Goal: Transaction & Acquisition: Book appointment/travel/reservation

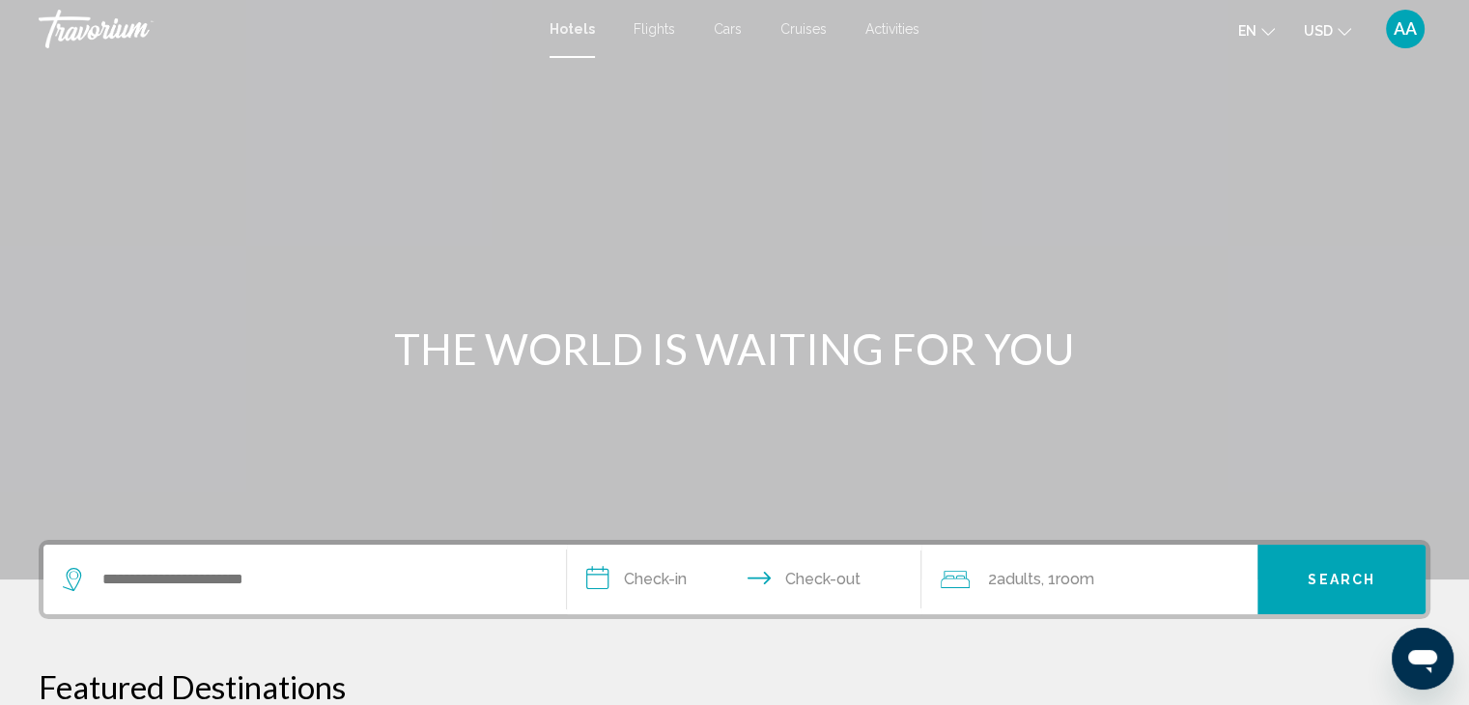
click at [130, 333] on div "THE WORLD IS WAITING FOR YOU" at bounding box center [734, 349] width 1469 height 50
click at [659, 570] on input "**********" at bounding box center [748, 582] width 363 height 75
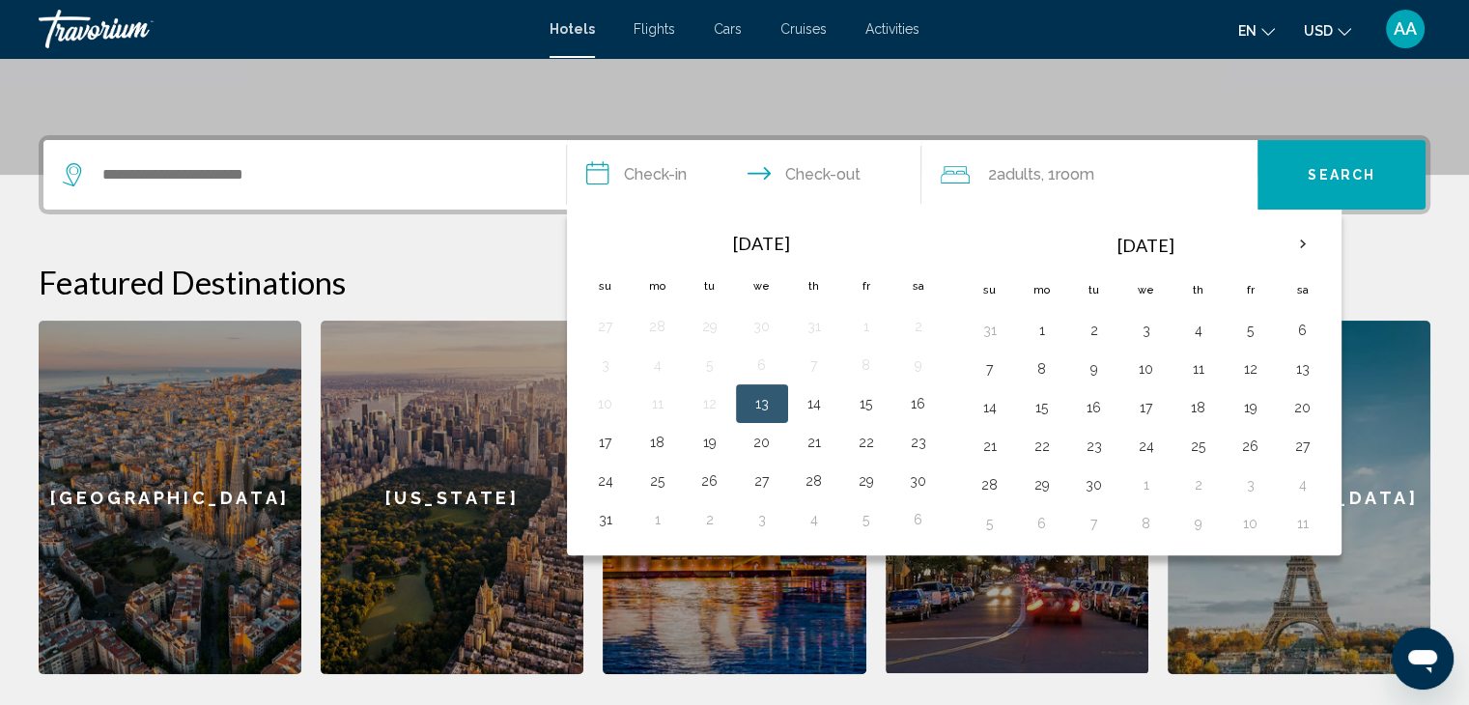
scroll to position [476, 0]
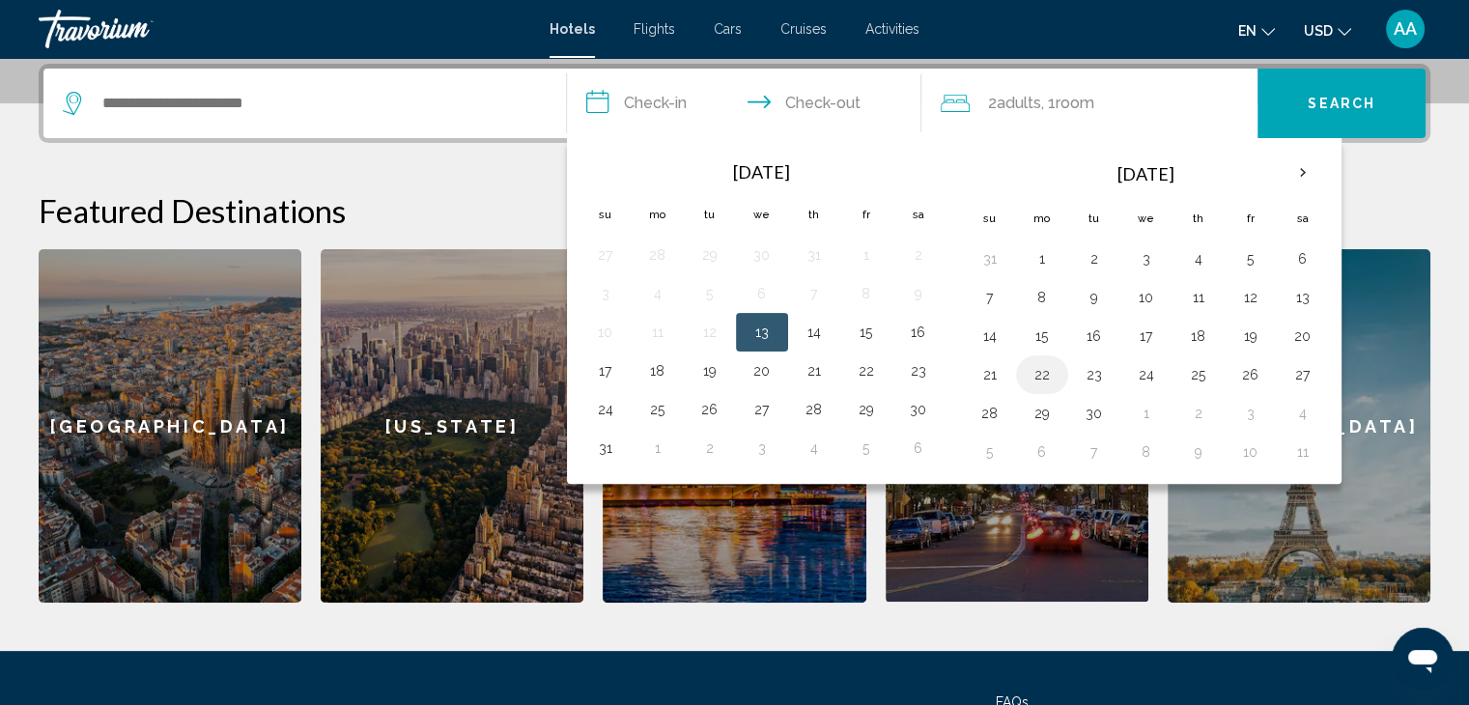
click at [1047, 368] on button "22" at bounding box center [1042, 374] width 31 height 27
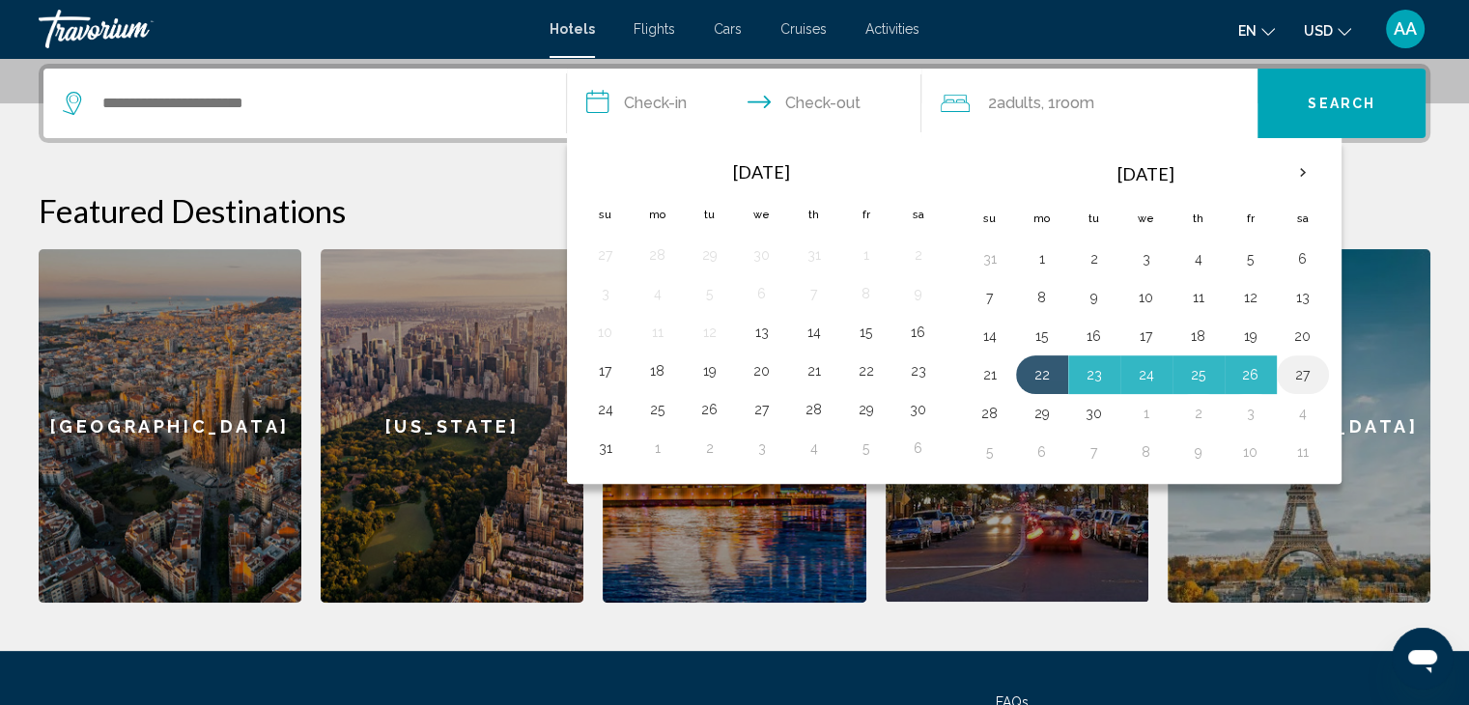
click at [1304, 371] on button "27" at bounding box center [1303, 374] width 31 height 27
type input "**********"
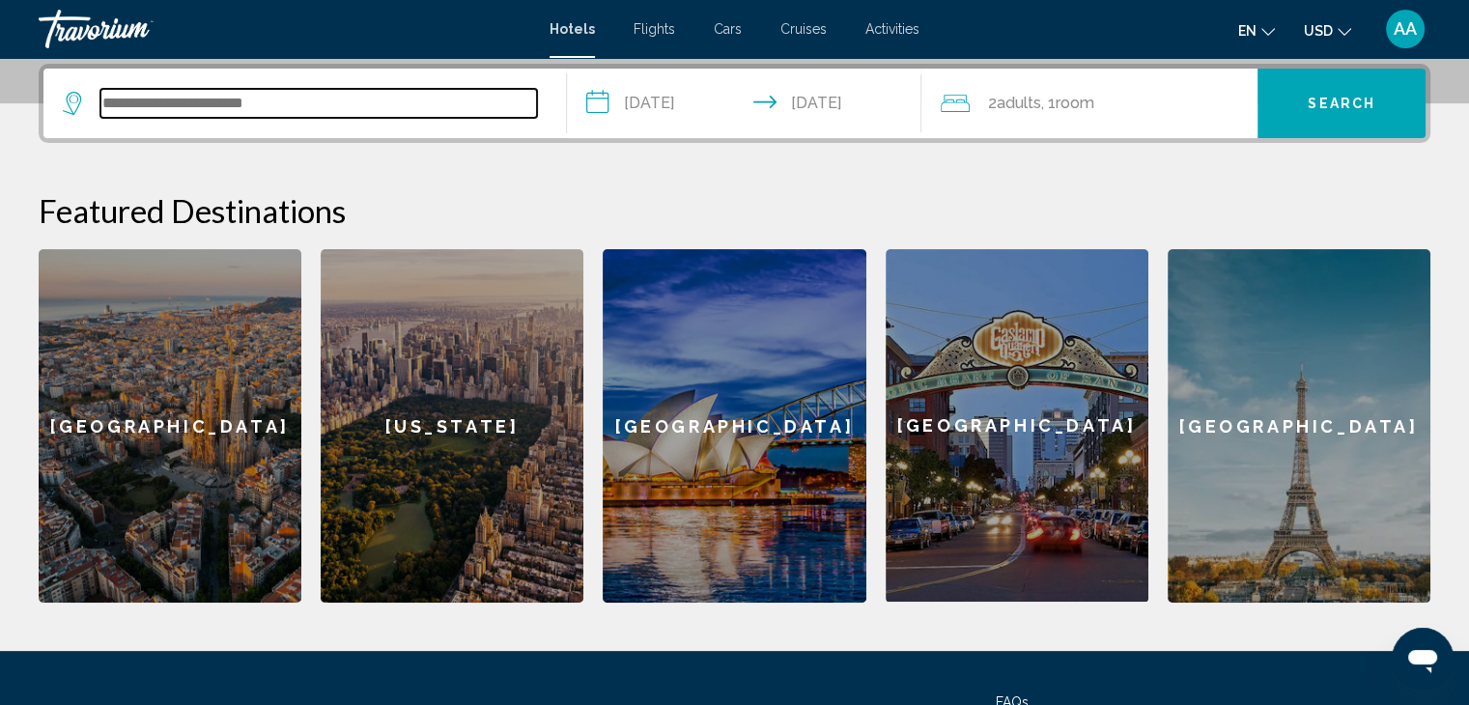
click at [485, 114] on input "Search widget" at bounding box center [318, 103] width 437 height 29
type input "*"
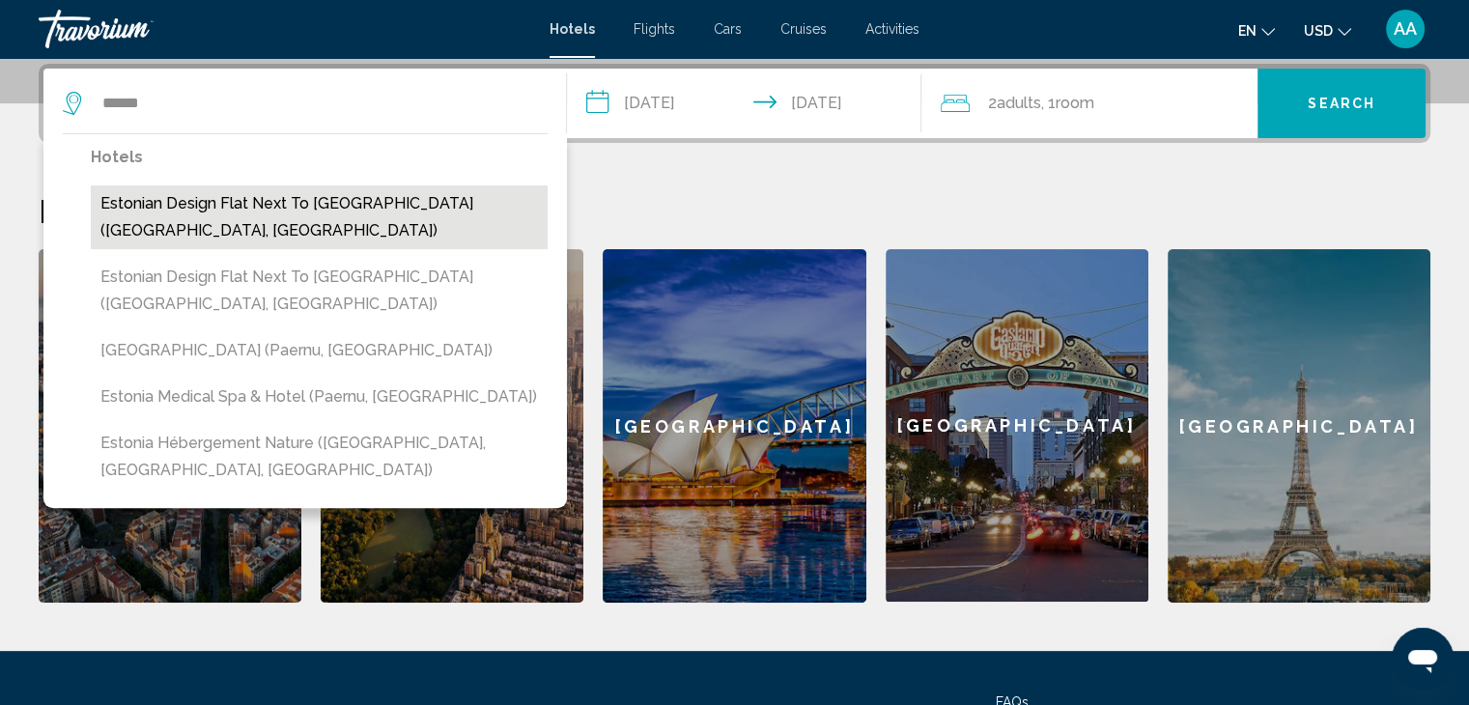
click at [372, 206] on button "Estonian Design Flat Next To [GEOGRAPHIC_DATA] ([GEOGRAPHIC_DATA], [GEOGRAPHIC_…" at bounding box center [319, 217] width 457 height 64
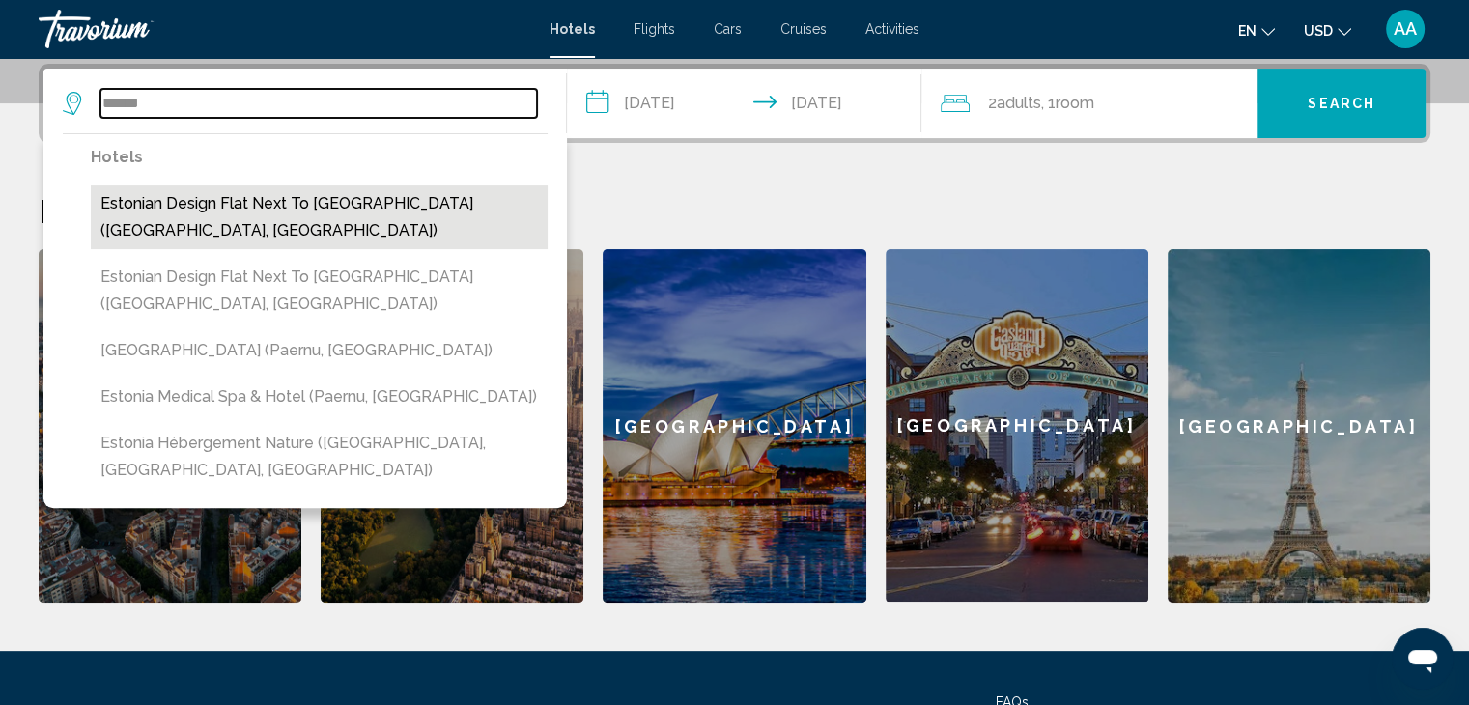
type input "**********"
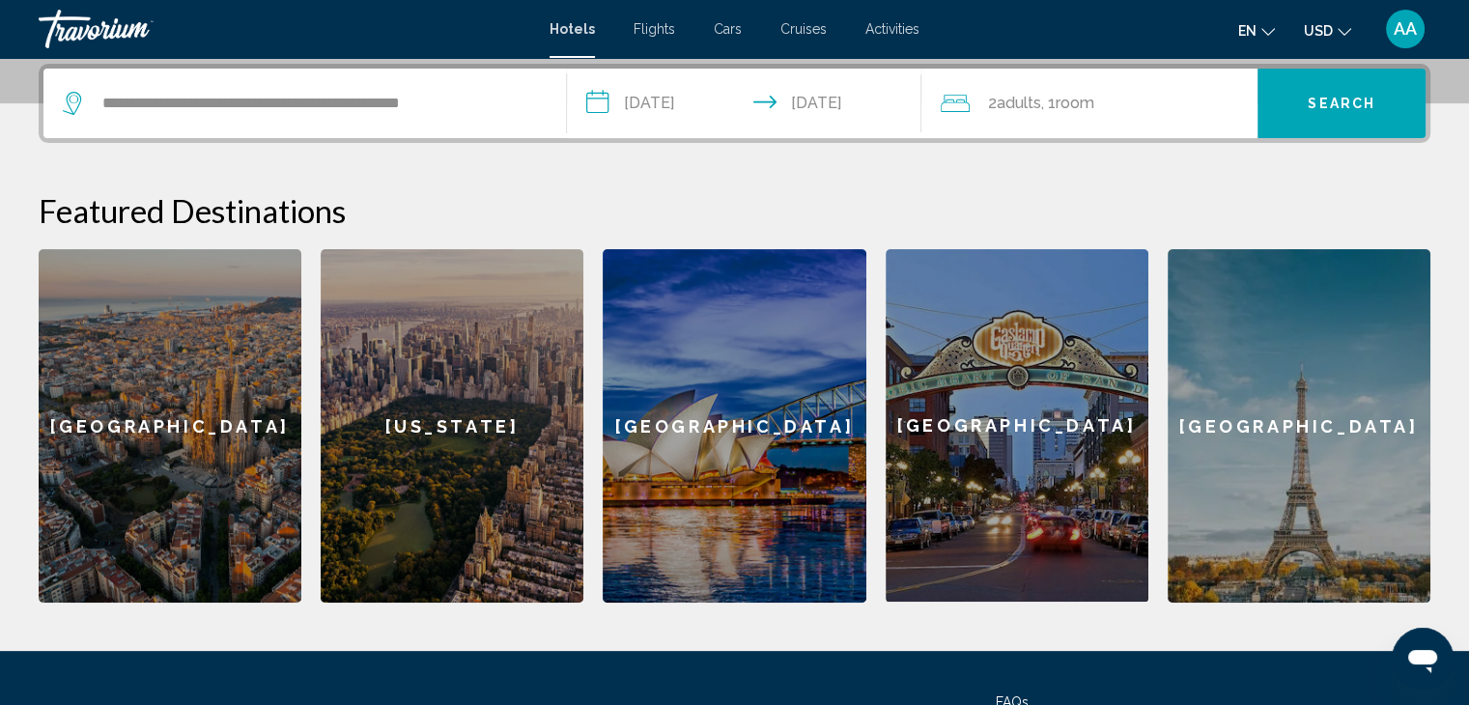
click at [1313, 114] on button "Search" at bounding box center [1342, 104] width 168 height 70
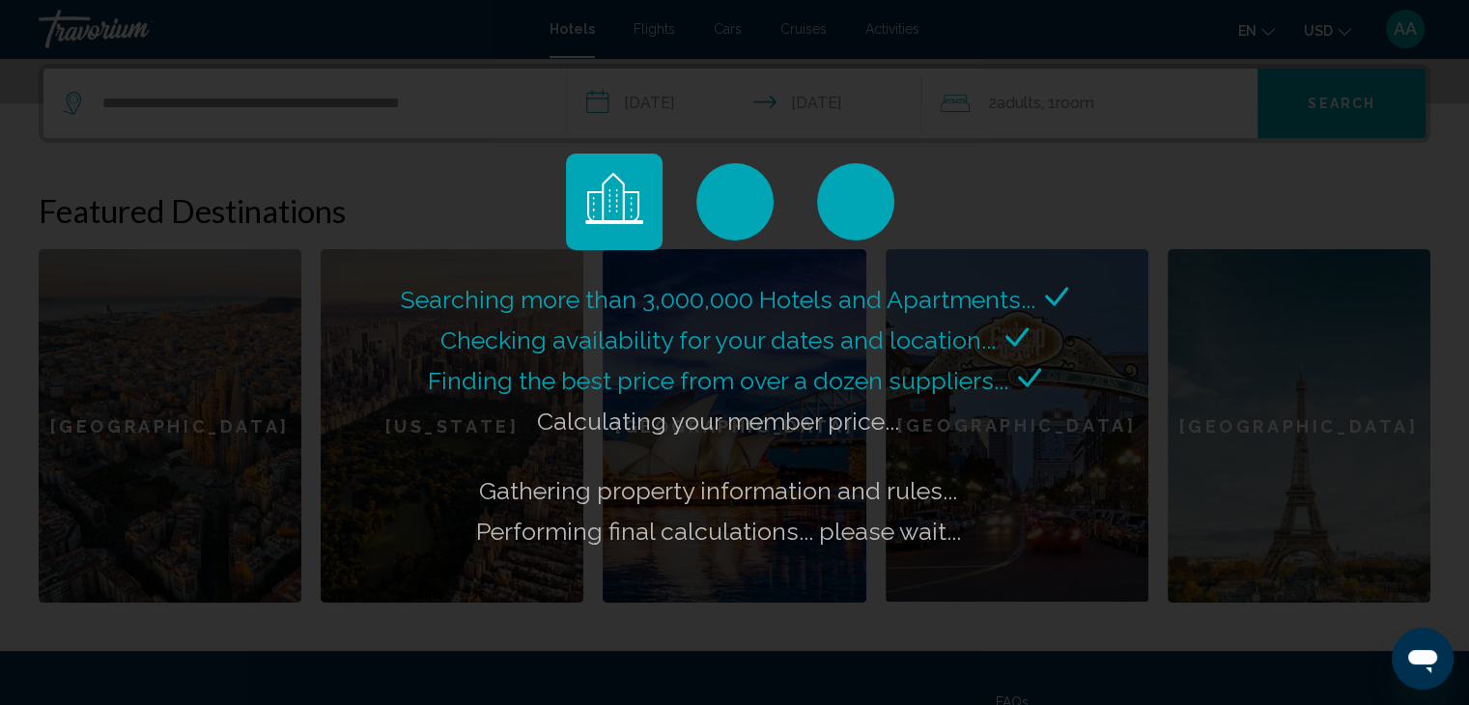
scroll to position [482, 0]
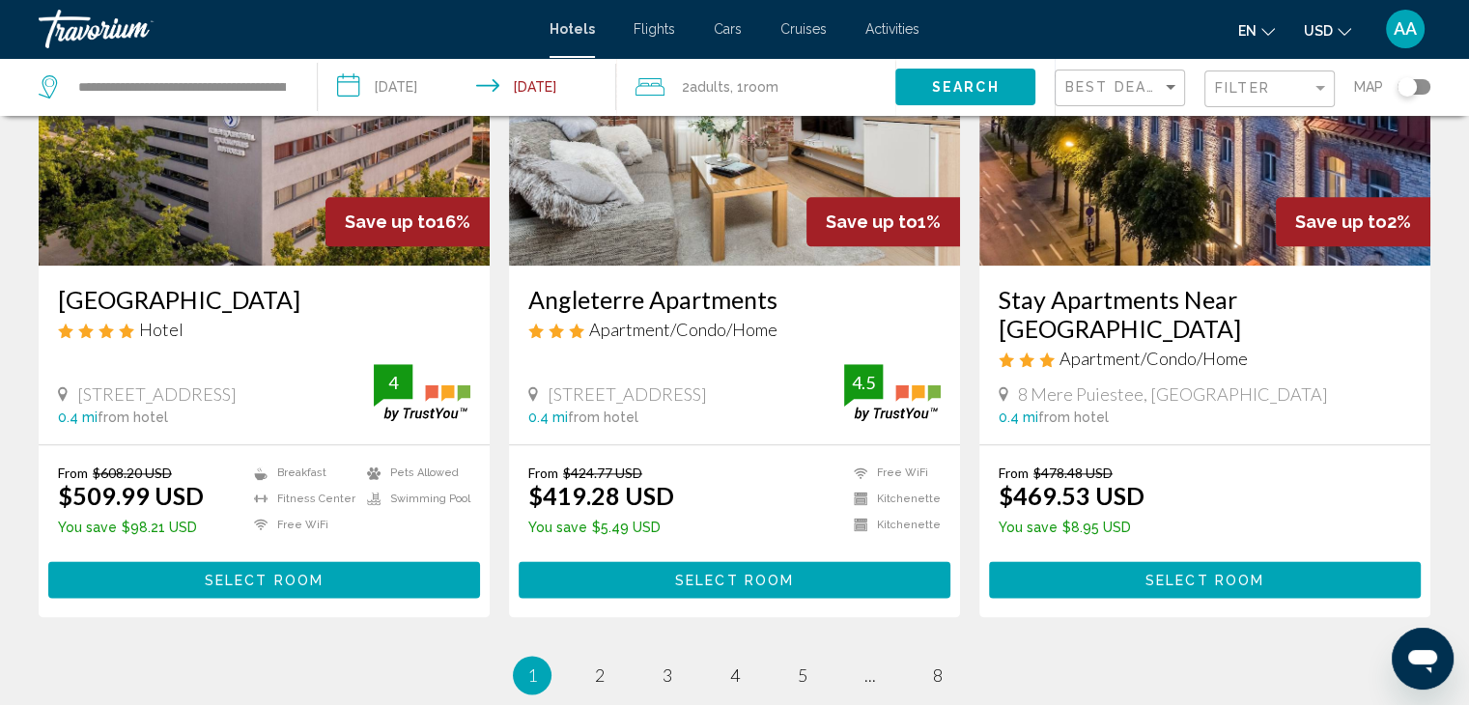
scroll to position [2295, 0]
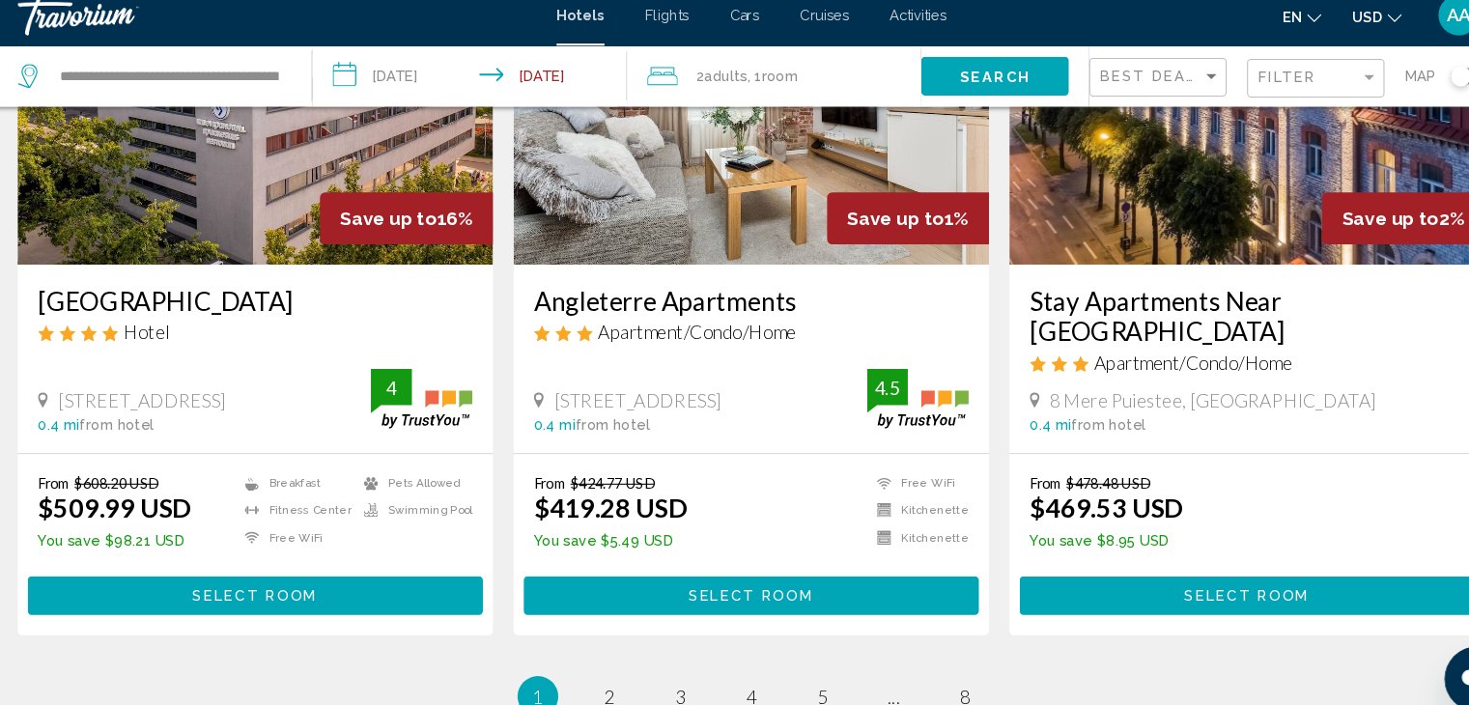
drag, startPoint x: 43, startPoint y: 299, endPoint x: 372, endPoint y: 303, distance: 328.4
click at [372, 303] on div "[GEOGRAPHIC_DATA] Hotel Aia 18, [GEOGRAPHIC_DATA] 0.4 mi from hotel 4" at bounding box center [264, 355] width 451 height 179
copy h3 "[GEOGRAPHIC_DATA]"
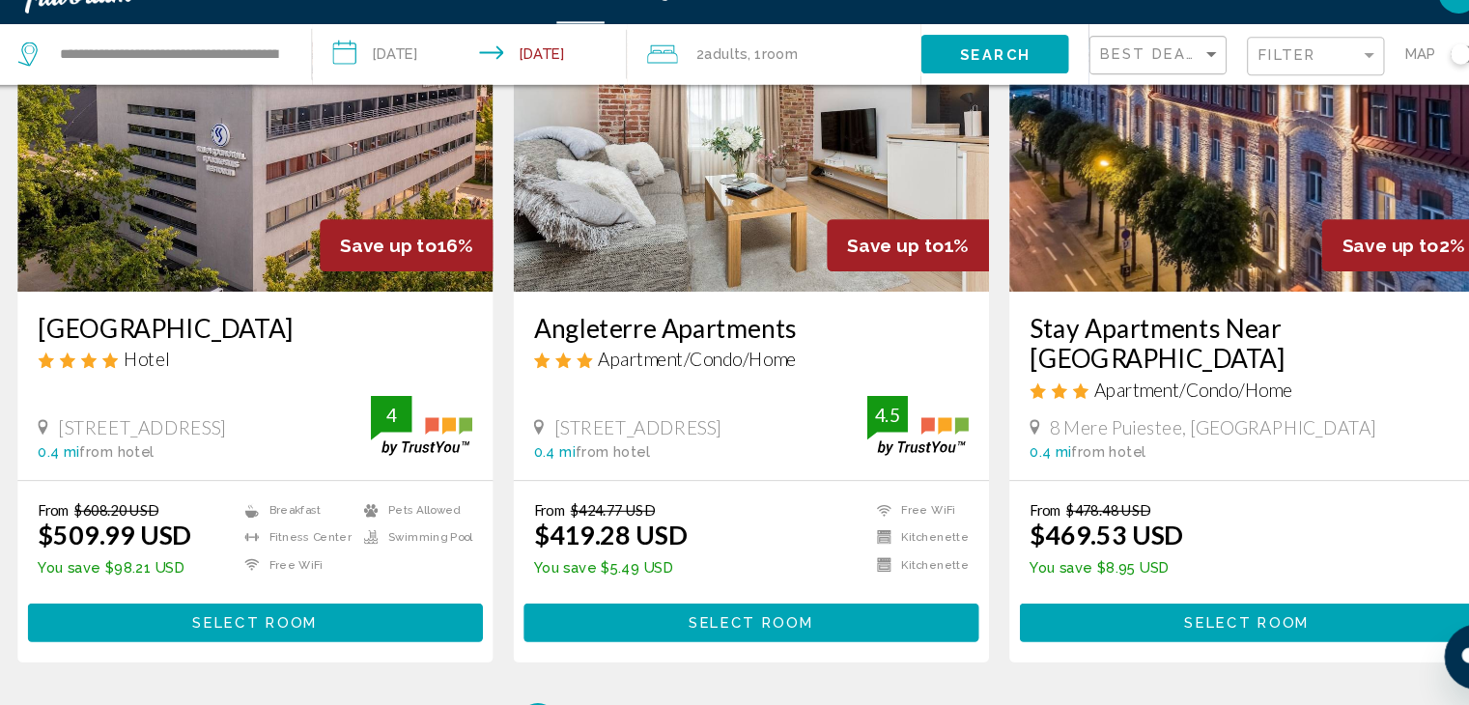
scroll to position [2252, 0]
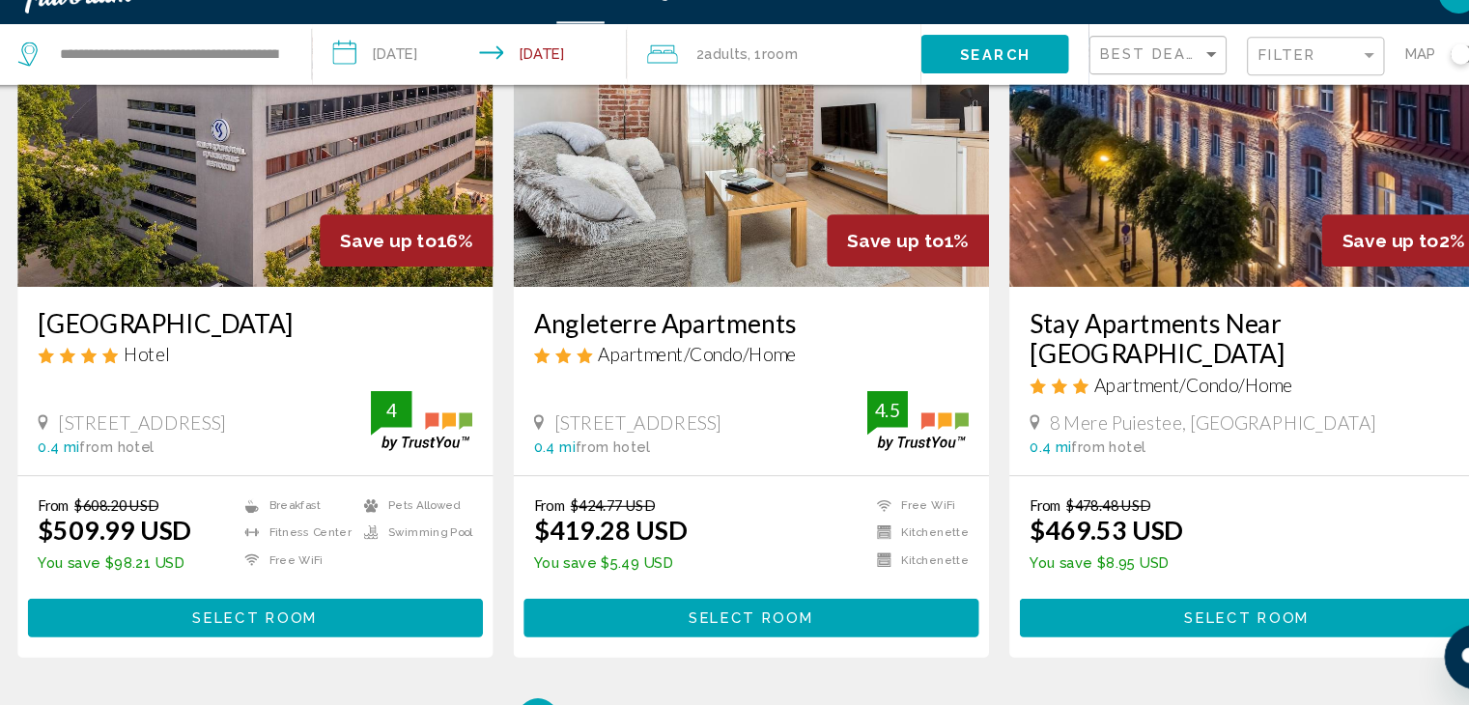
click at [133, 341] on h3 "[GEOGRAPHIC_DATA]" at bounding box center [264, 341] width 412 height 29
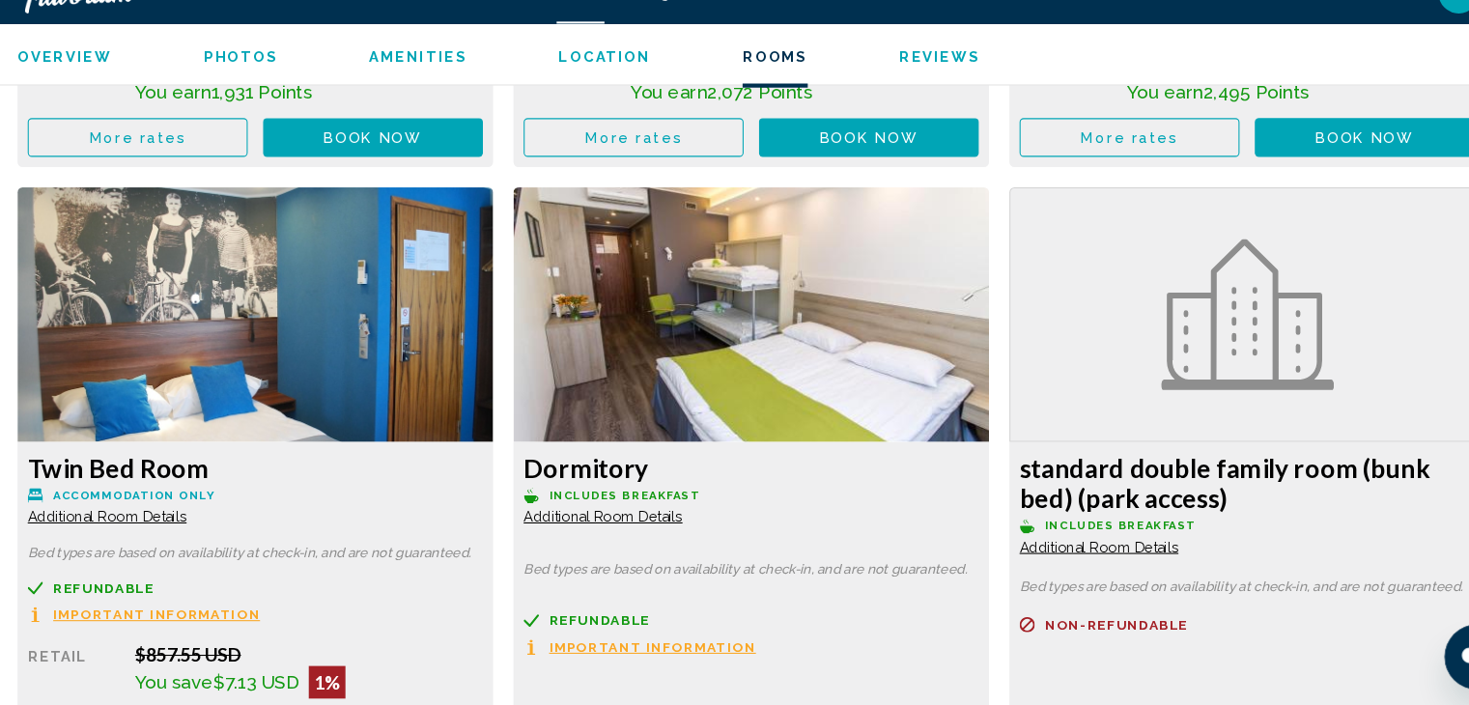
scroll to position [3838, 0]
